Goal: Check status

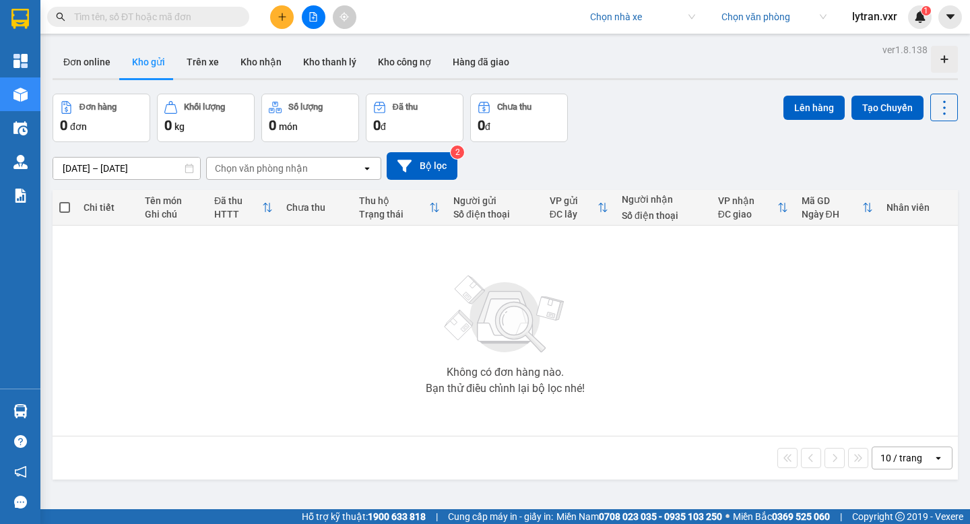
click at [626, 20] on input "search" at bounding box center [638, 17] width 96 height 20
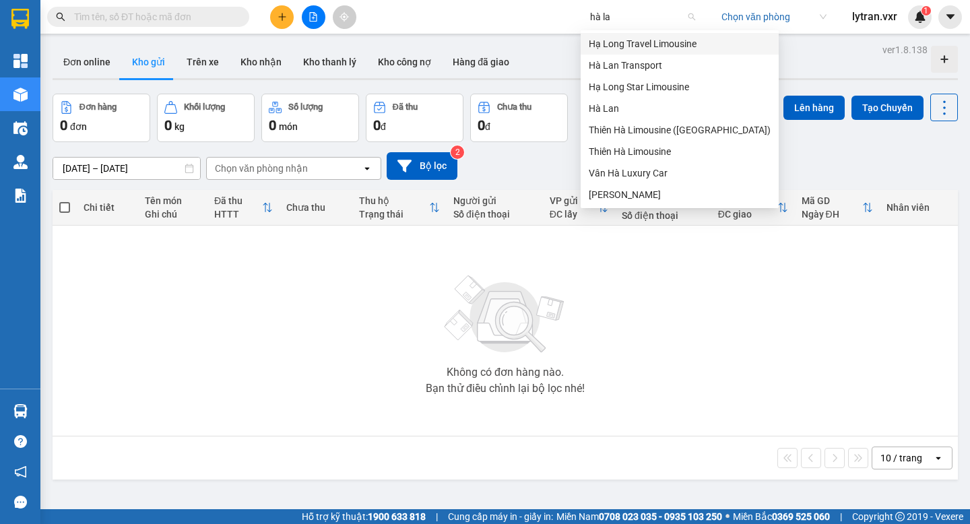
type input "[PERSON_NAME]"
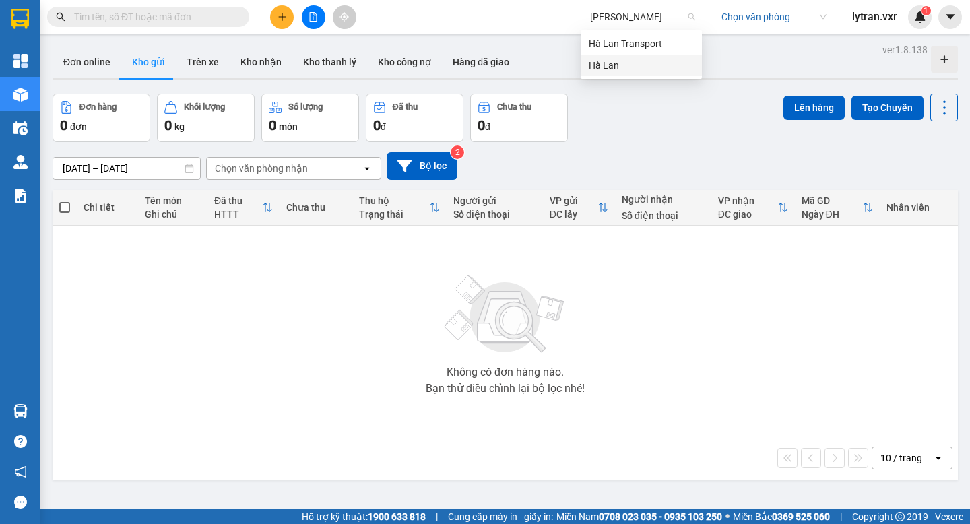
click at [621, 65] on div "Hà Lan" at bounding box center [641, 65] width 105 height 15
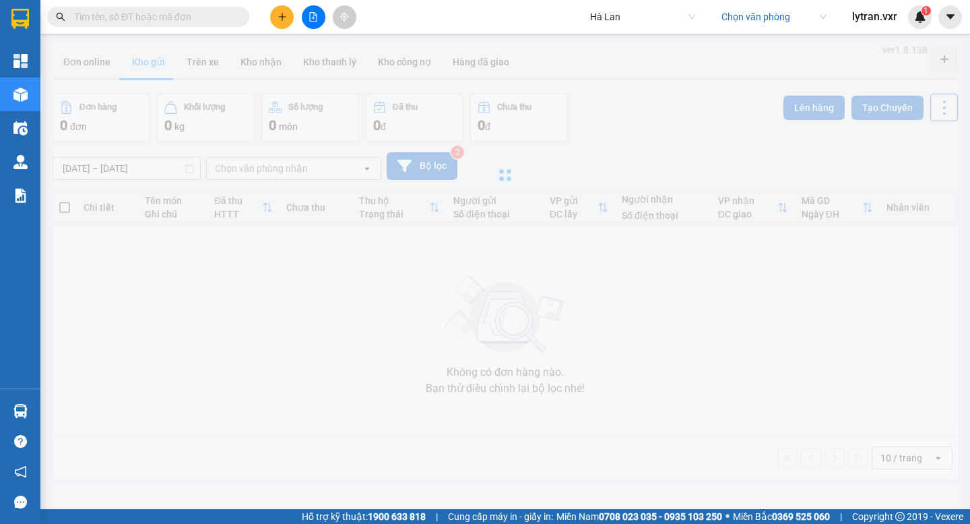
click at [128, 19] on input "text" at bounding box center [153, 16] width 159 height 15
paste input "BS0406250744"
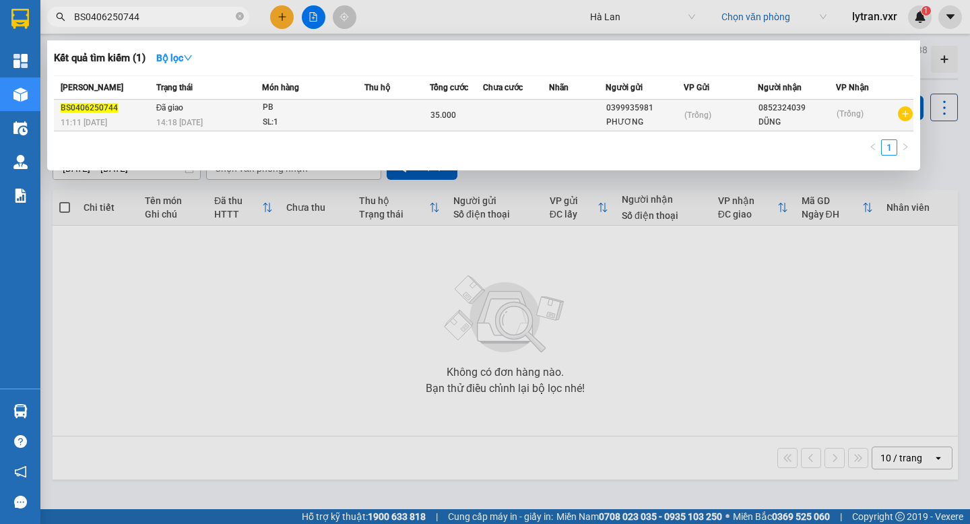
type input "BS0406250744"
click at [206, 127] on div "14:18 [DATE]" at bounding box center [209, 122] width 106 height 15
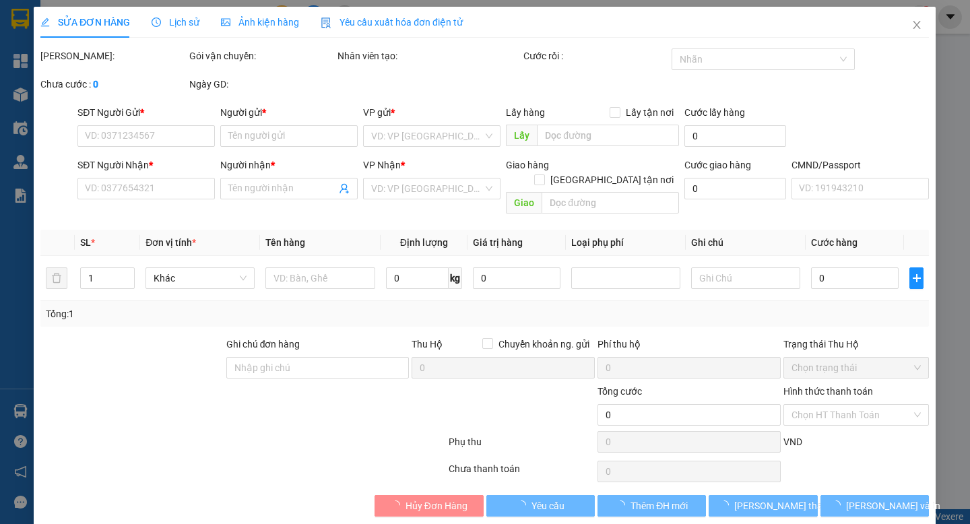
type input "0399935981"
type input "PHƯƠNG"
type input "0852324039"
type input "DŨNG"
type input "35.000"
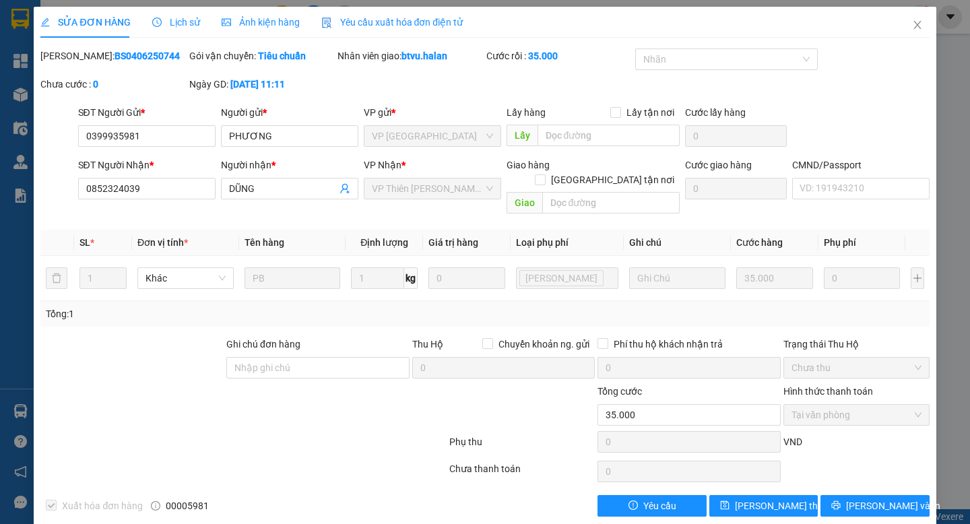
click at [183, 25] on span "Lịch sử" at bounding box center [176, 22] width 48 height 11
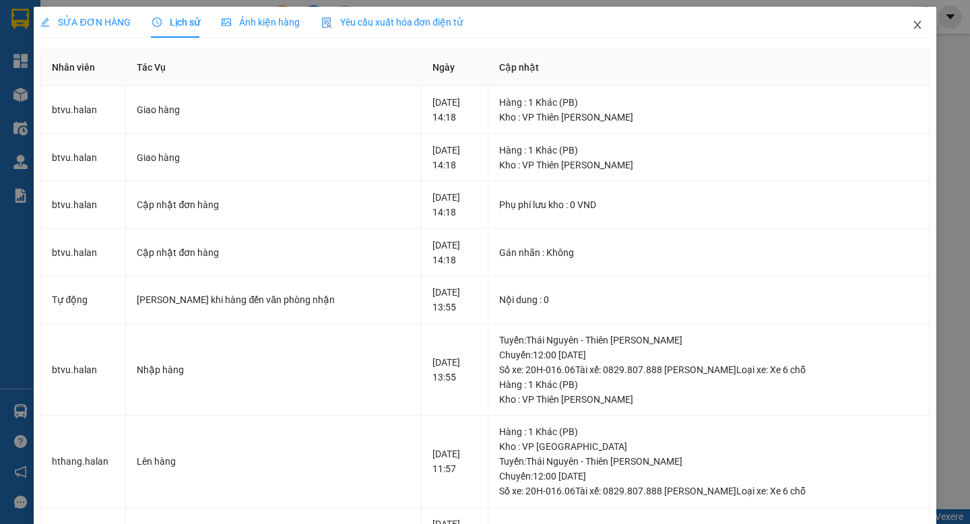
click at [924, 35] on span "Close" at bounding box center [918, 26] width 38 height 38
